Goal: Task Accomplishment & Management: Manage account settings

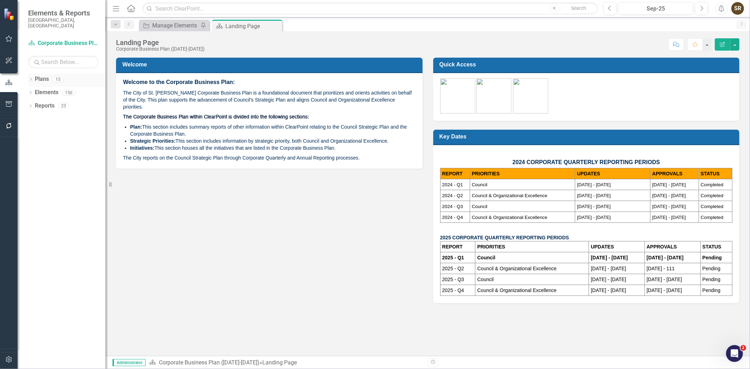
click at [29, 78] on icon "Dropdown" at bounding box center [30, 80] width 5 height 4
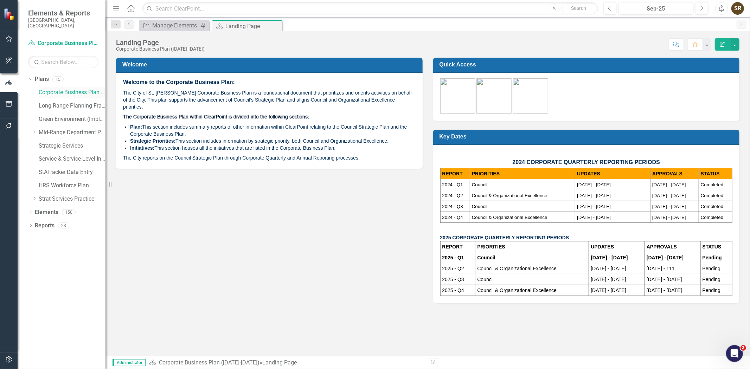
click at [63, 89] on link "Corporate Business Plan ([DATE]-[DATE])" at bounding box center [72, 93] width 67 height 8
click at [530, 100] on img at bounding box center [530, 95] width 35 height 35
click at [659, 136] on h3 "Key Dates" at bounding box center [588, 136] width 296 height 7
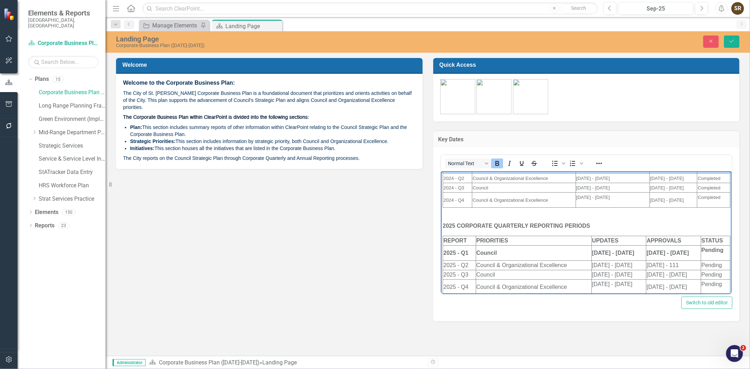
scroll to position [49, 0]
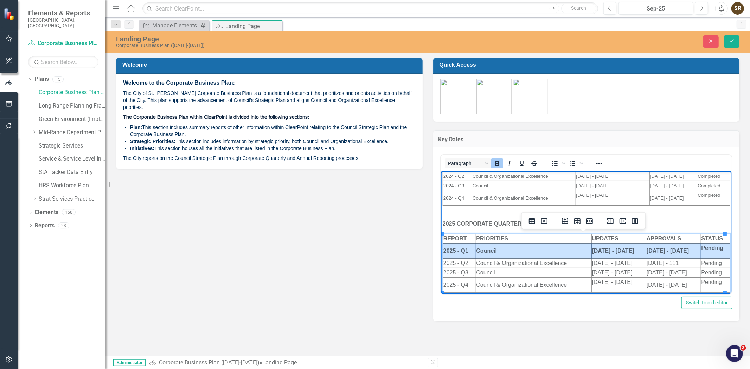
drag, startPoint x: 721, startPoint y: 249, endPoint x: 448, endPoint y: 251, distance: 273.2
click at [448, 251] on tr "2025 - Q1 Council [DATE] - [DATE] [DATE] - [DATE] Pending" at bounding box center [586, 251] width 287 height 15
click at [497, 167] on icon "Bold" at bounding box center [497, 163] width 8 height 8
click at [701, 195] on span "Completed" at bounding box center [708, 195] width 23 height 5
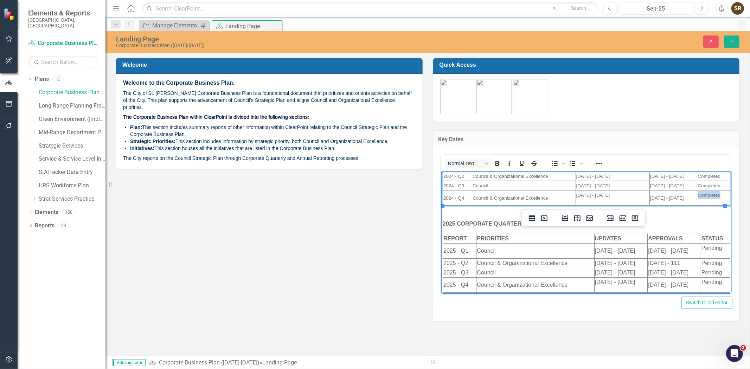
click at [701, 195] on span "Completed" at bounding box center [708, 195] width 23 height 5
copy span "Completed"
click at [702, 255] on td "Pending" at bounding box center [714, 251] width 29 height 15
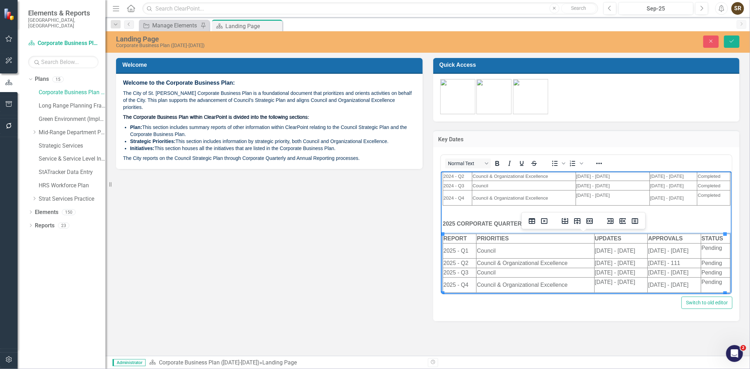
click at [704, 249] on p "Pending" at bounding box center [715, 248] width 28 height 8
click at [704, 262] on td "Pending" at bounding box center [712, 263] width 36 height 9
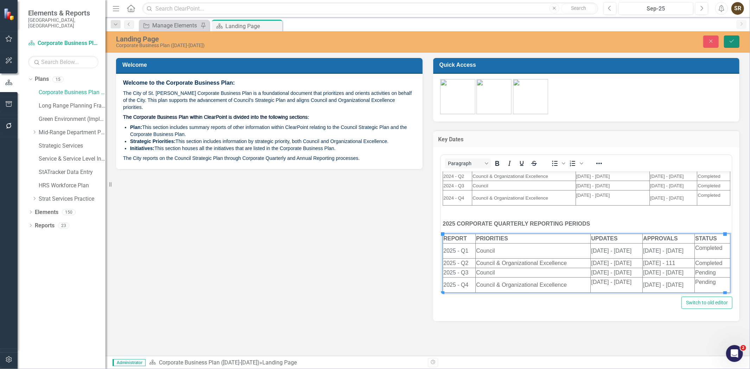
click at [730, 40] on icon "Save" at bounding box center [732, 41] width 6 height 5
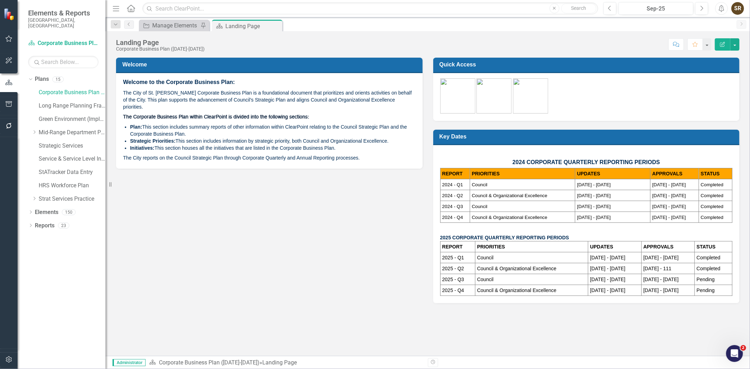
click at [462, 101] on img at bounding box center [457, 95] width 35 height 35
click at [532, 92] on img at bounding box center [530, 95] width 35 height 35
